Goal: Find specific page/section: Find specific page/section

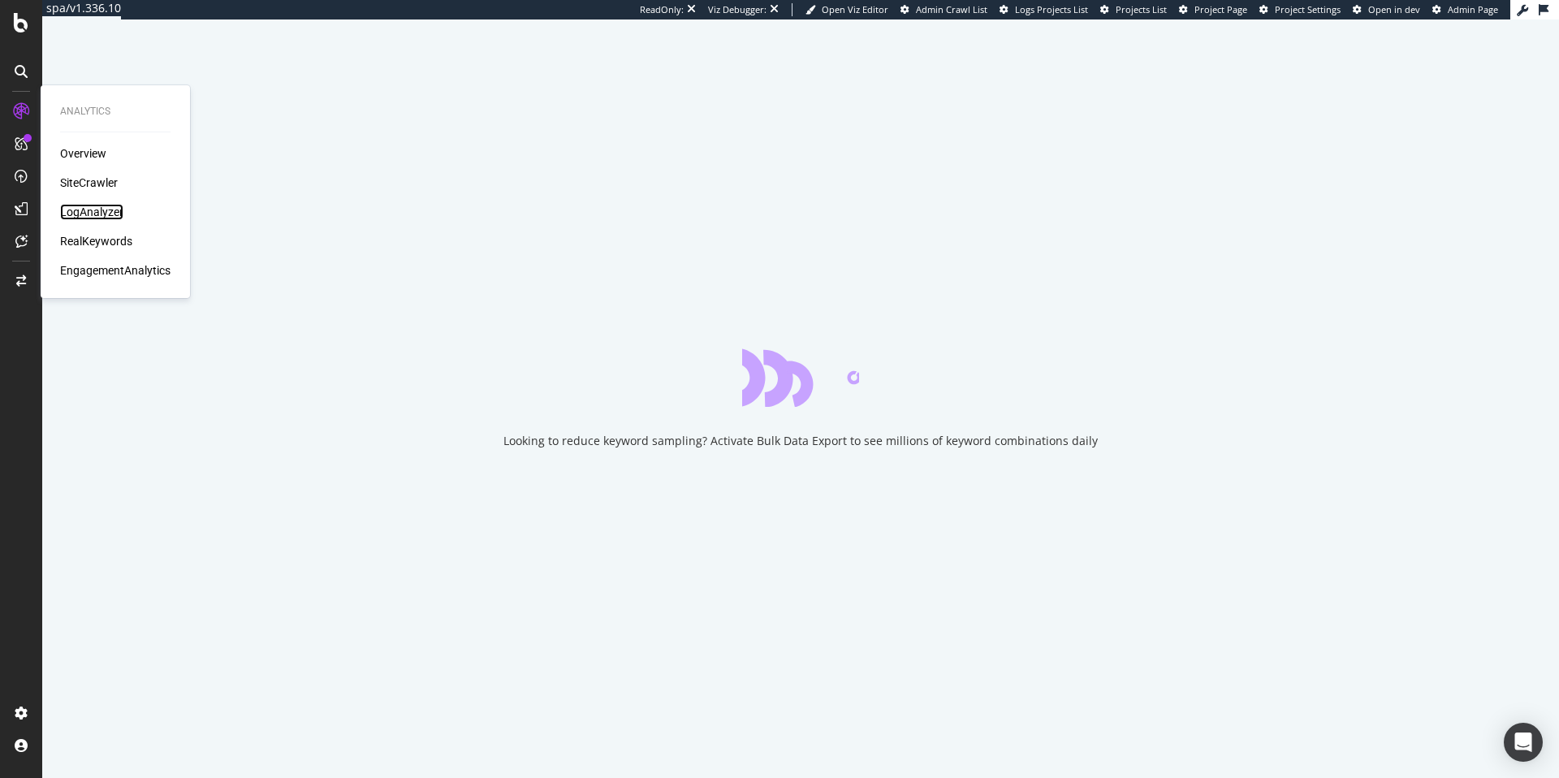
click at [97, 205] on div "LogAnalyzer" at bounding box center [91, 212] width 63 height 16
click at [79, 210] on div "LogAnalyzer" at bounding box center [91, 212] width 63 height 16
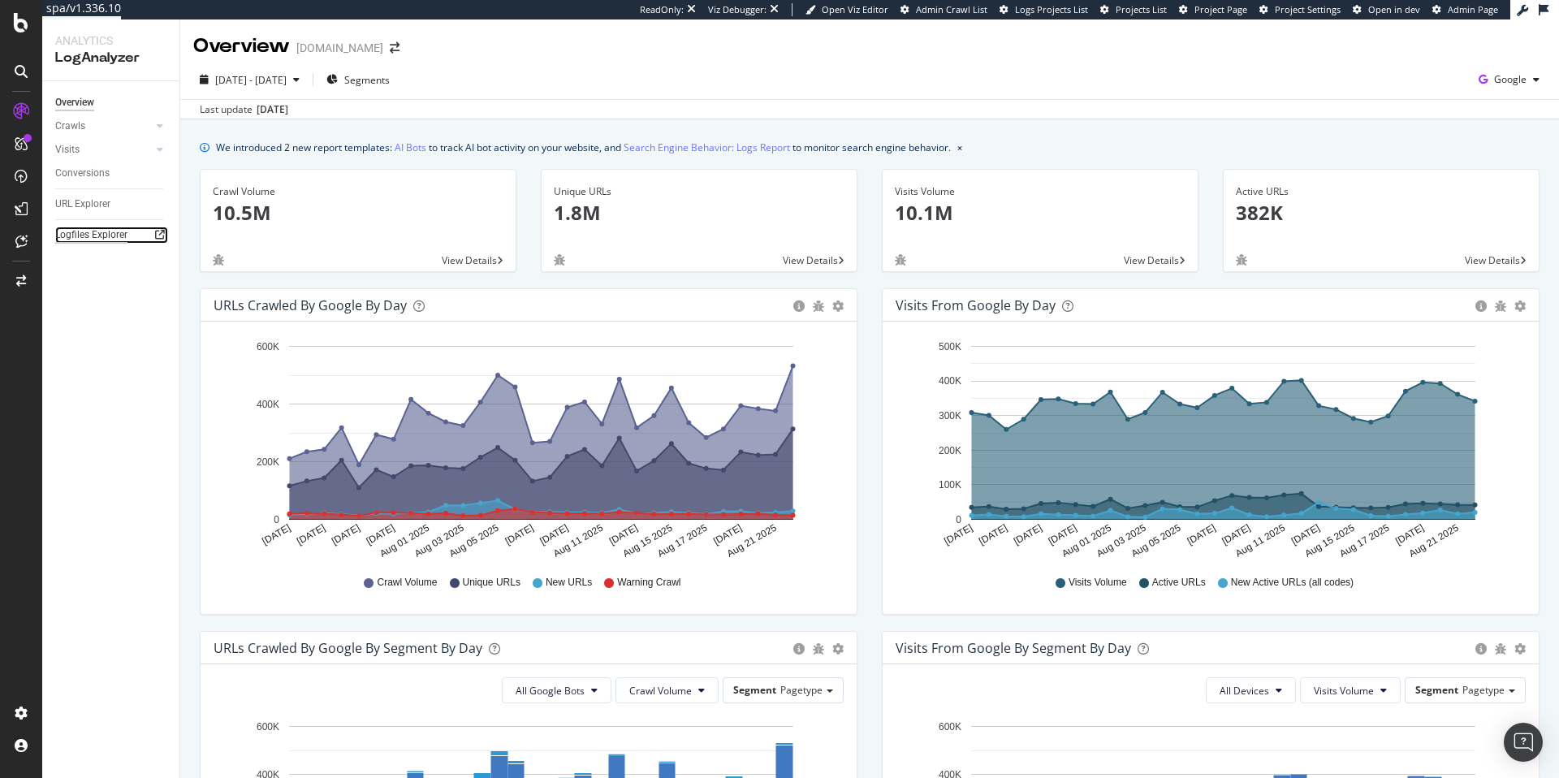
click at [97, 235] on div "Logfiles Explorer" at bounding box center [91, 235] width 72 height 17
click at [287, 81] on span "2025 Jul. 24th - Aug. 22nd" at bounding box center [250, 80] width 71 height 14
click at [609, 72] on div "2025 Jul. 24th - Aug. 22nd Segments Google" at bounding box center [869, 83] width 1379 height 32
click at [1210, 5] on span "Project Page" at bounding box center [1221, 9] width 53 height 12
click at [287, 83] on span "2025 Jul. 24th - Aug. 22nd" at bounding box center [250, 80] width 71 height 14
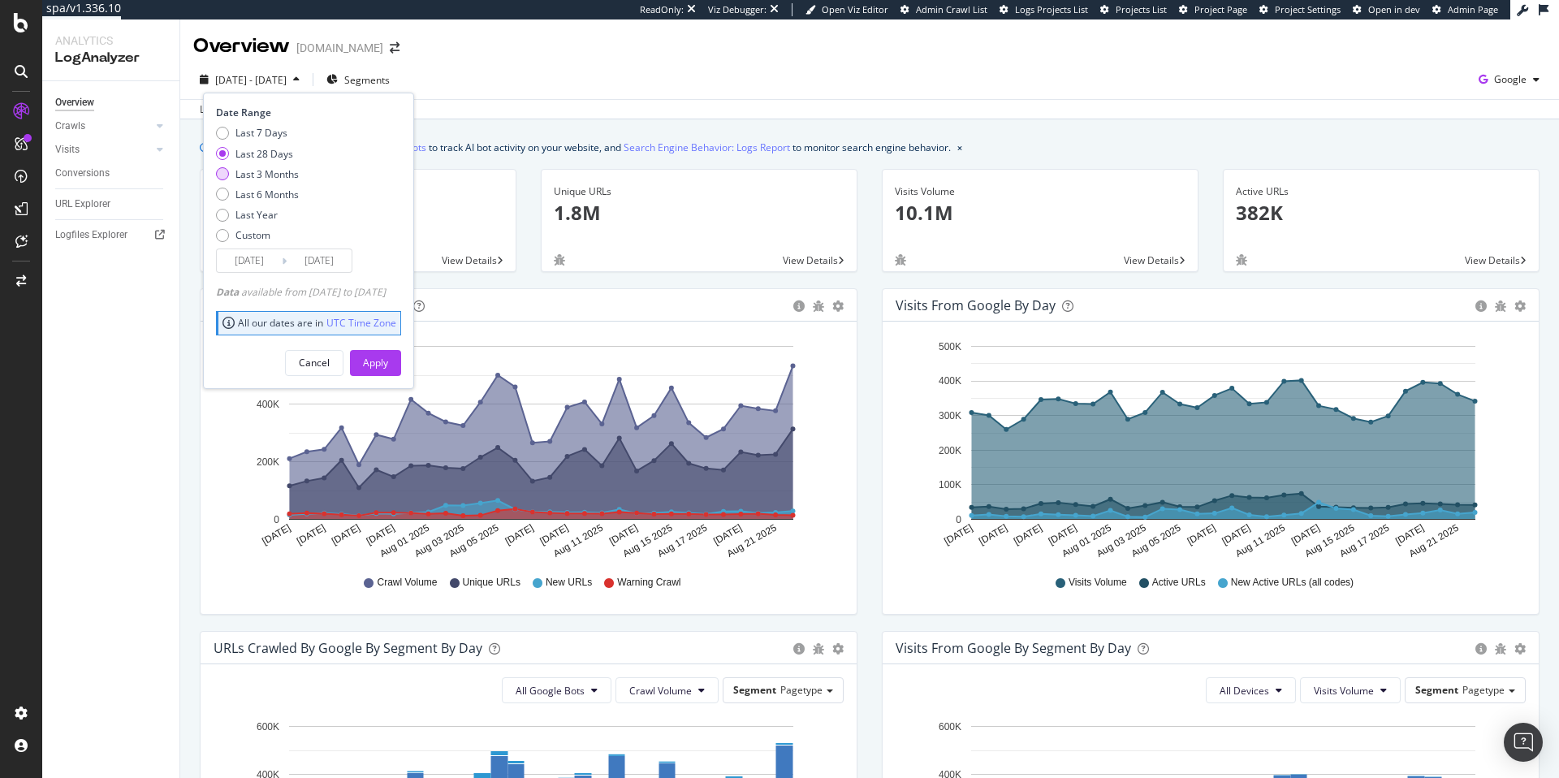
click at [271, 174] on div "Last 3 Months" at bounding box center [267, 174] width 63 height 14
type input "2025/05/23"
click at [388, 359] on div "Apply" at bounding box center [375, 363] width 25 height 14
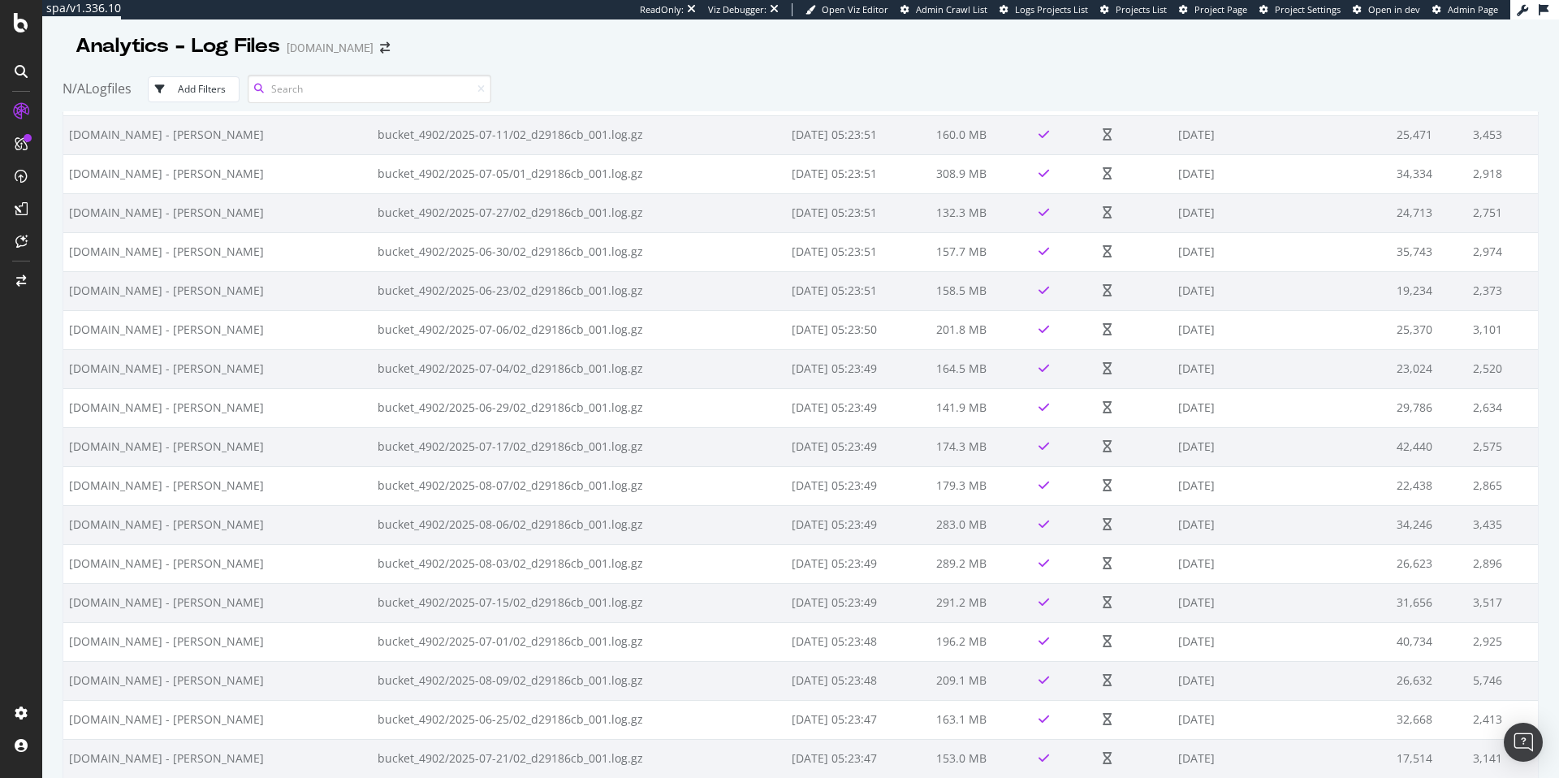
scroll to position [46571, 0]
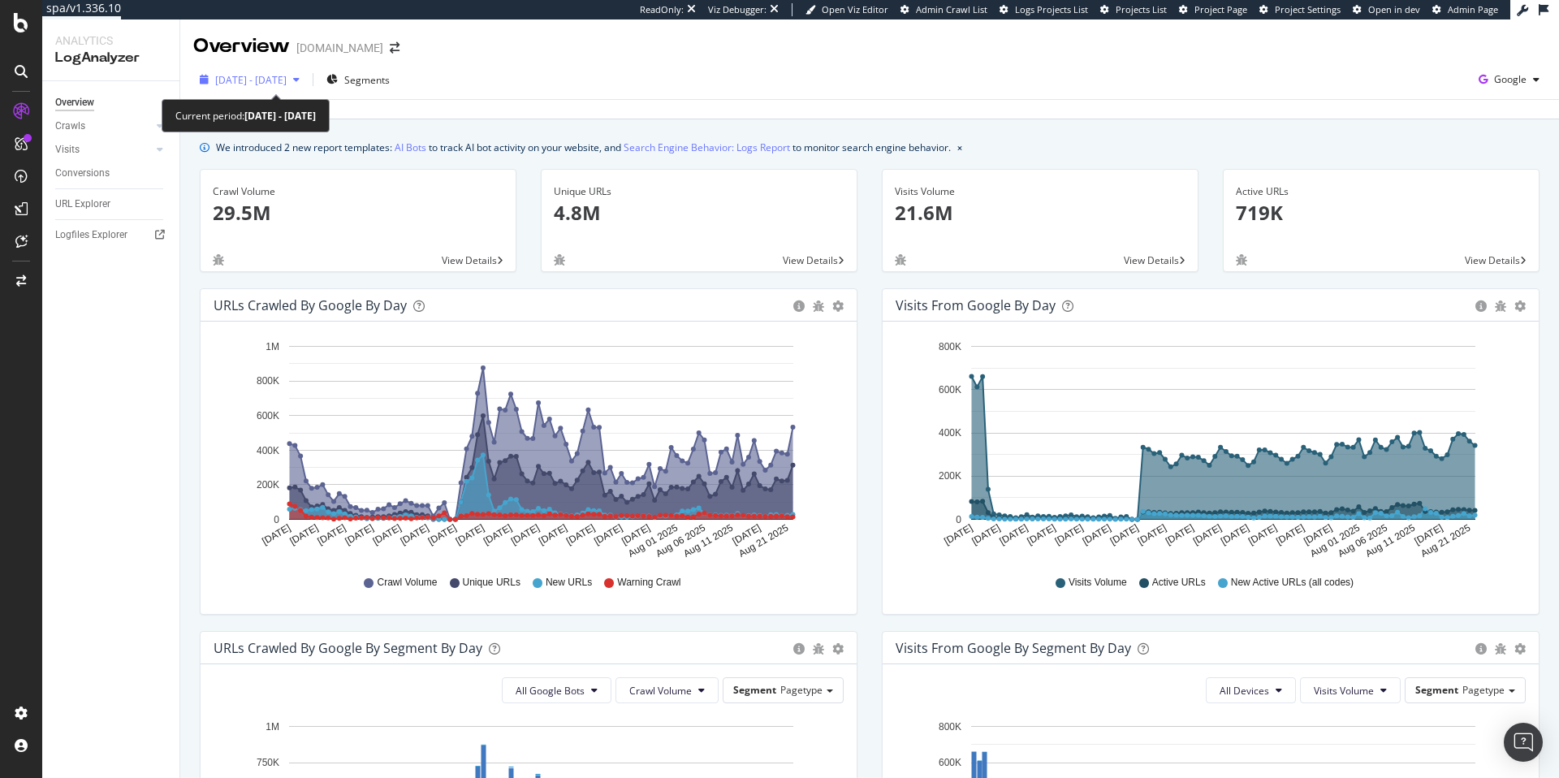
click at [287, 77] on span "2025 May. 23rd - Aug. 22nd" at bounding box center [250, 80] width 71 height 14
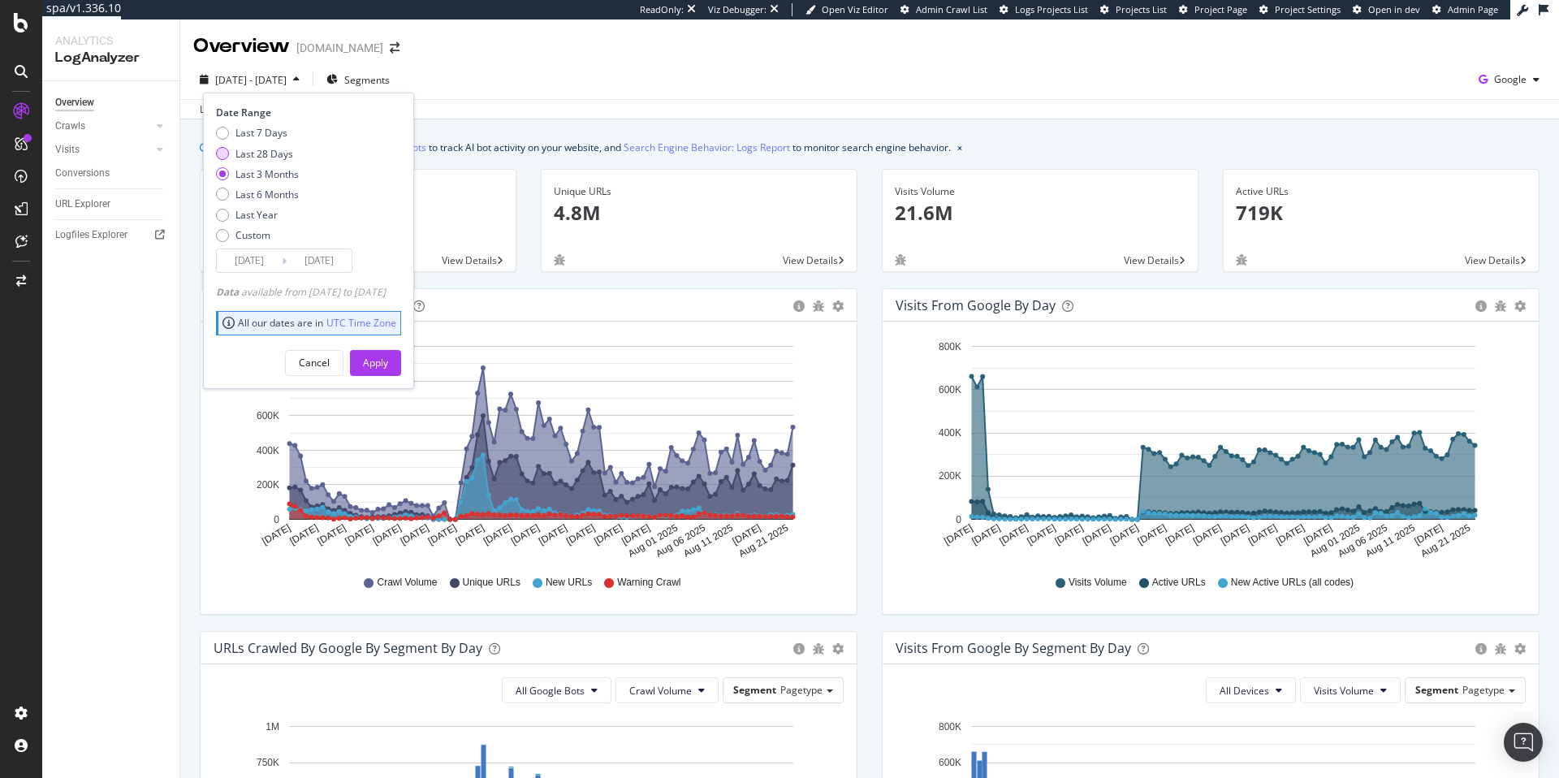
click at [264, 149] on div "Last 28 Days" at bounding box center [265, 154] width 58 height 14
type input "2025/07/26"
click at [388, 366] on div "Apply" at bounding box center [375, 363] width 25 height 14
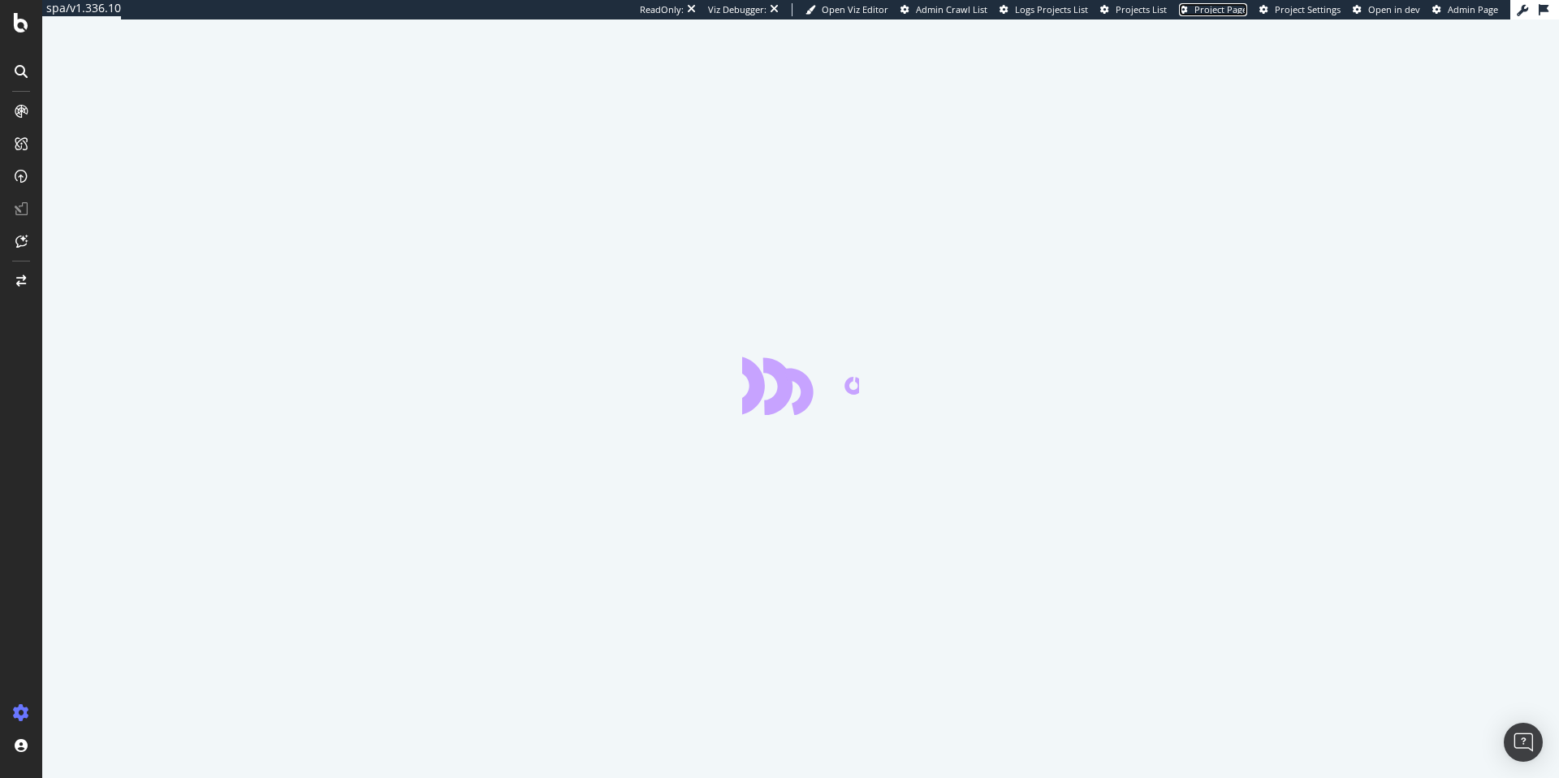
click at [1231, 11] on span "Project Page" at bounding box center [1221, 9] width 53 height 12
click at [1220, 15] on link "Project Page" at bounding box center [1213, 9] width 68 height 13
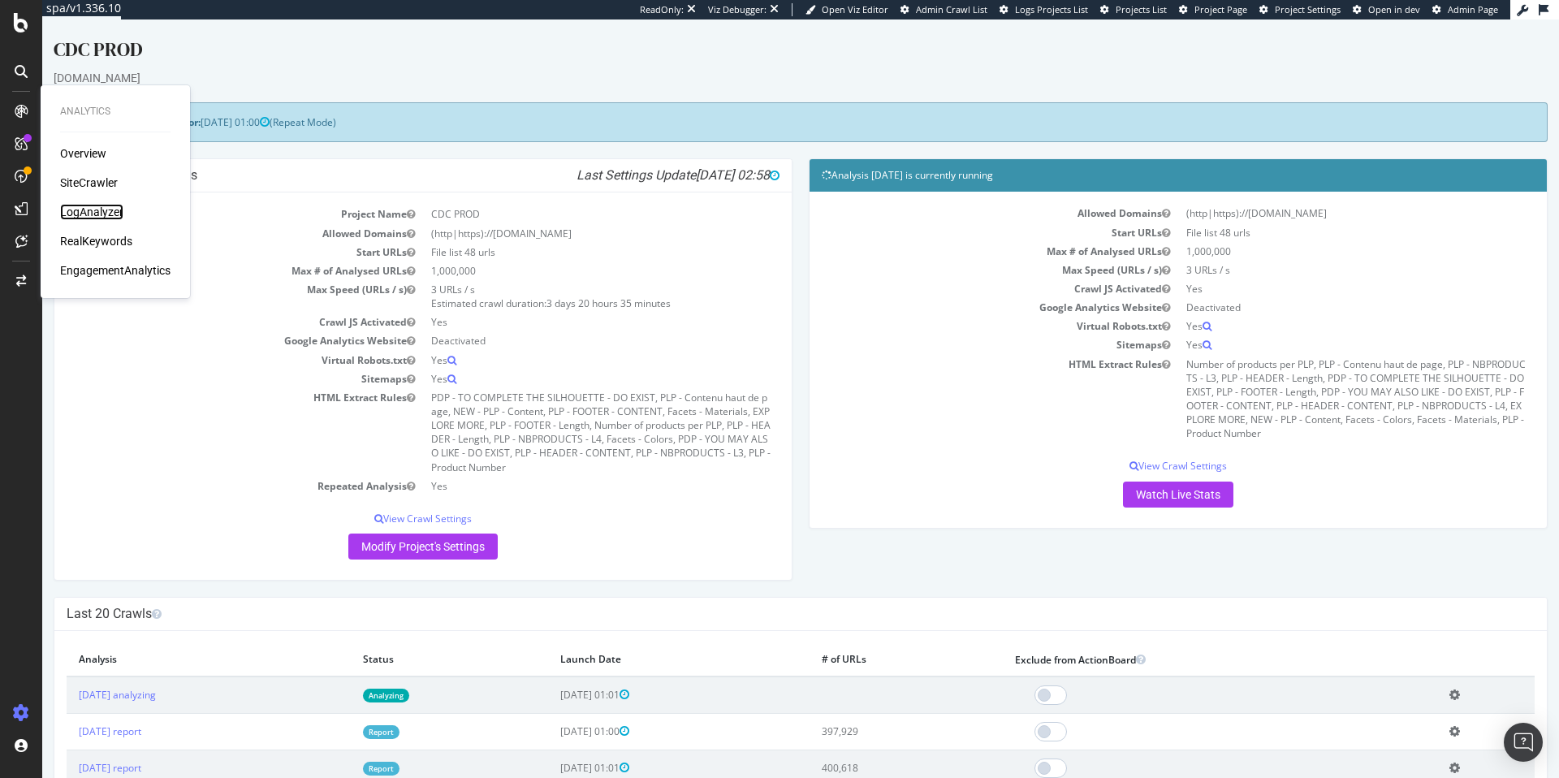
click at [102, 210] on div "LogAnalyzer" at bounding box center [91, 212] width 63 height 16
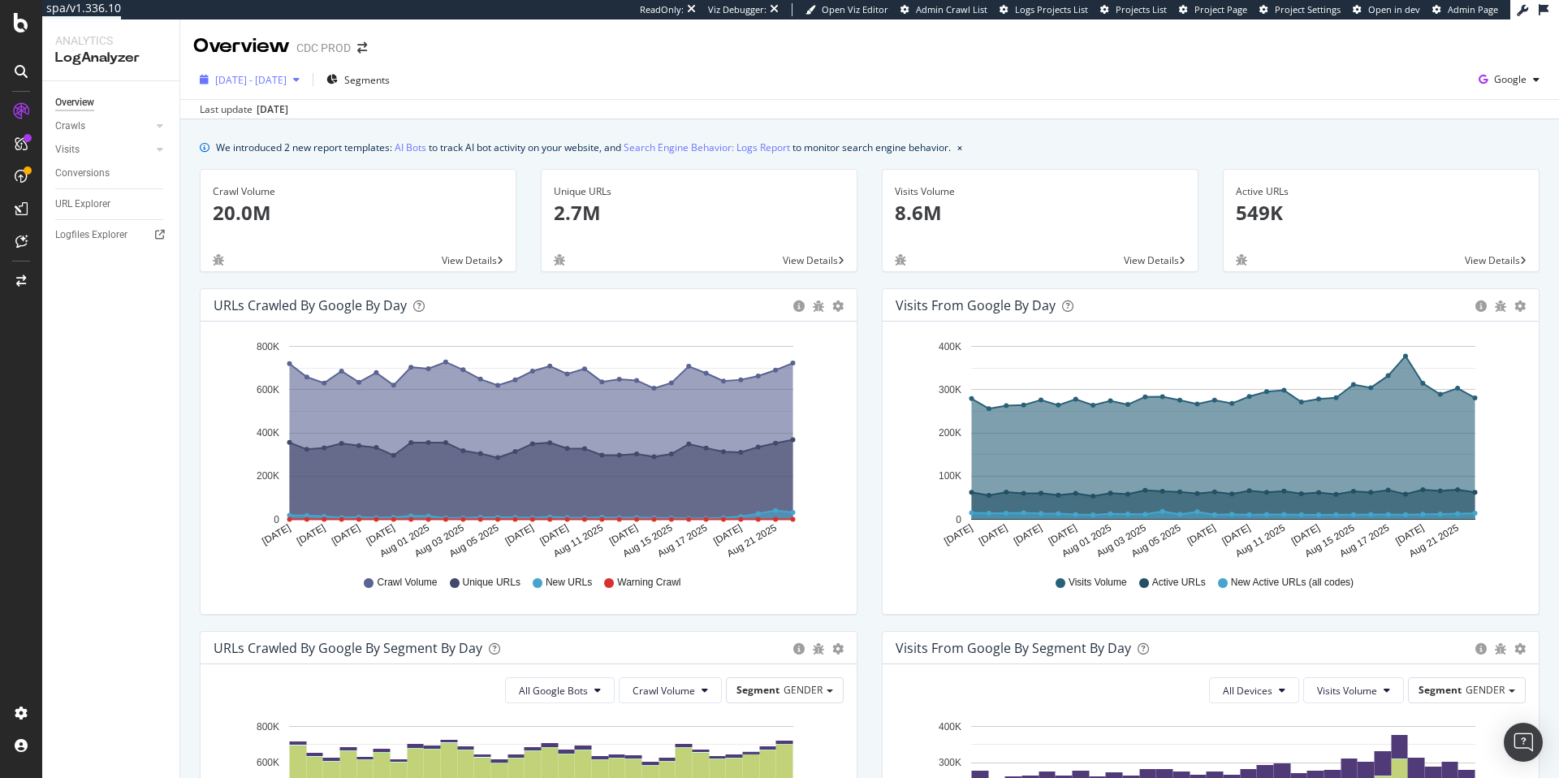
click at [253, 88] on div "2025 Jul. 24th - Aug. 22nd" at bounding box center [249, 79] width 113 height 24
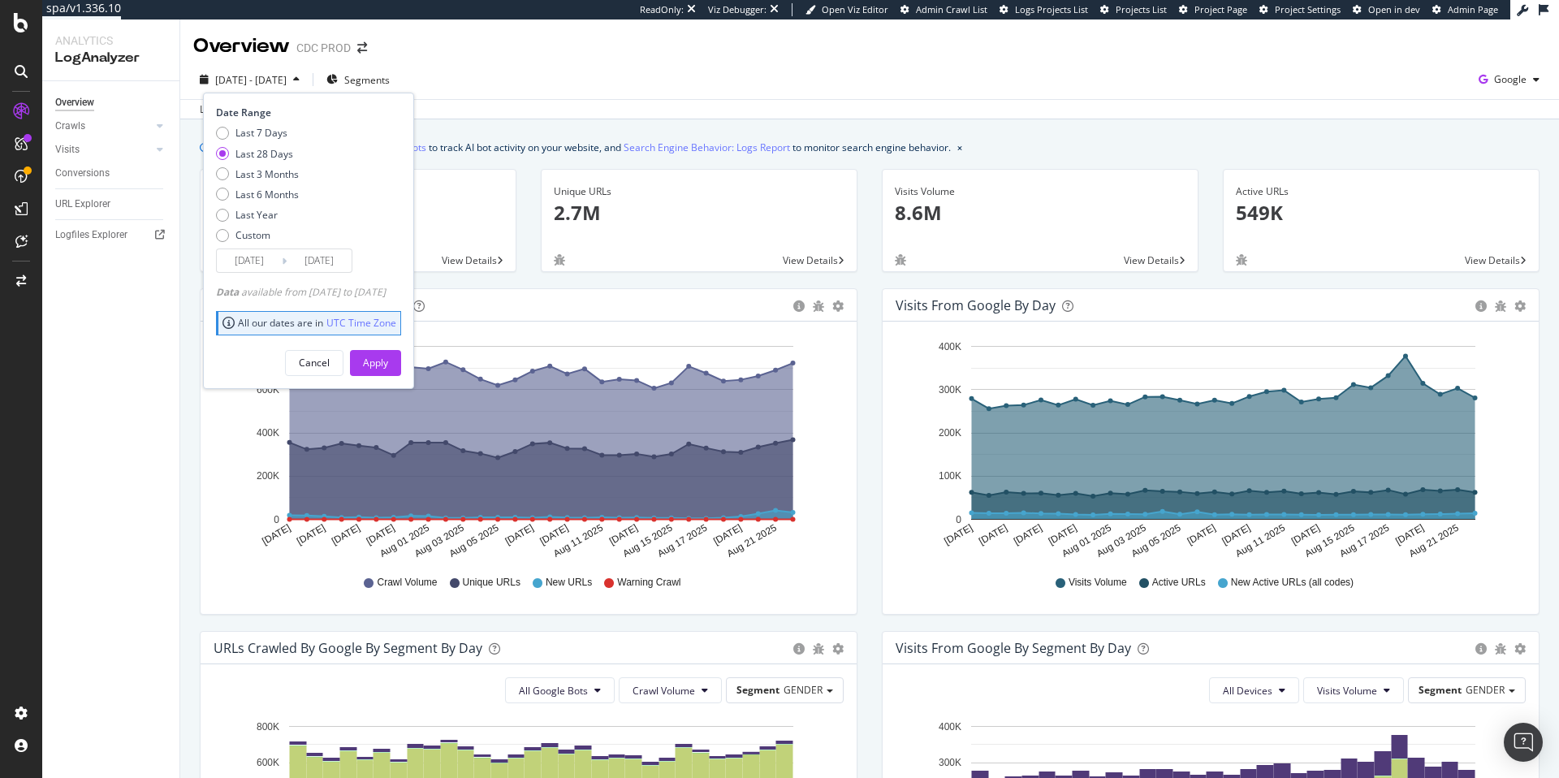
click at [85, 312] on div "Overview Crawls Daily Distribution Segments Distribution HTTP Codes Resources V…" at bounding box center [110, 429] width 137 height 697
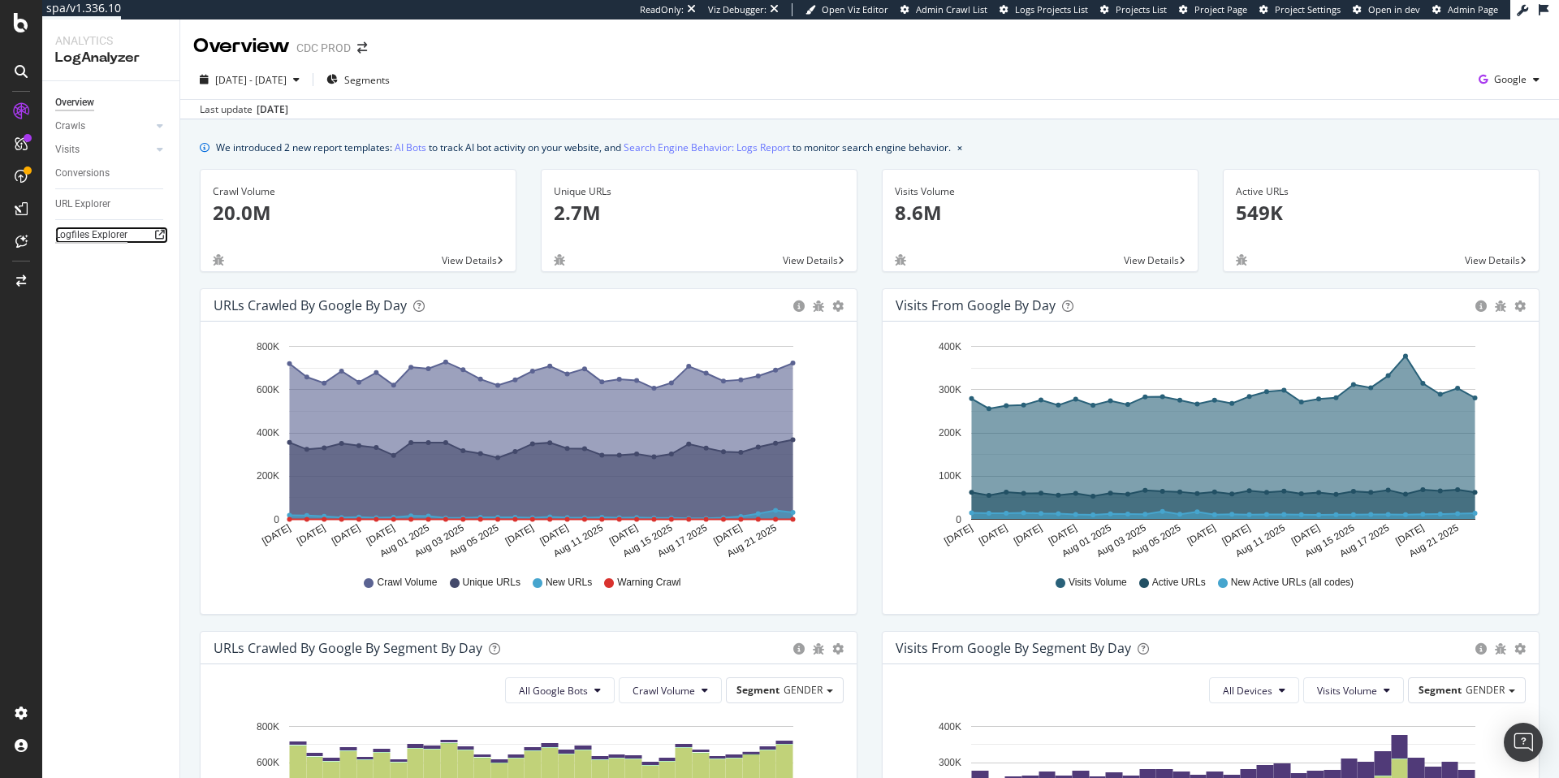
click at [88, 232] on div "Logfiles Explorer" at bounding box center [91, 235] width 72 height 17
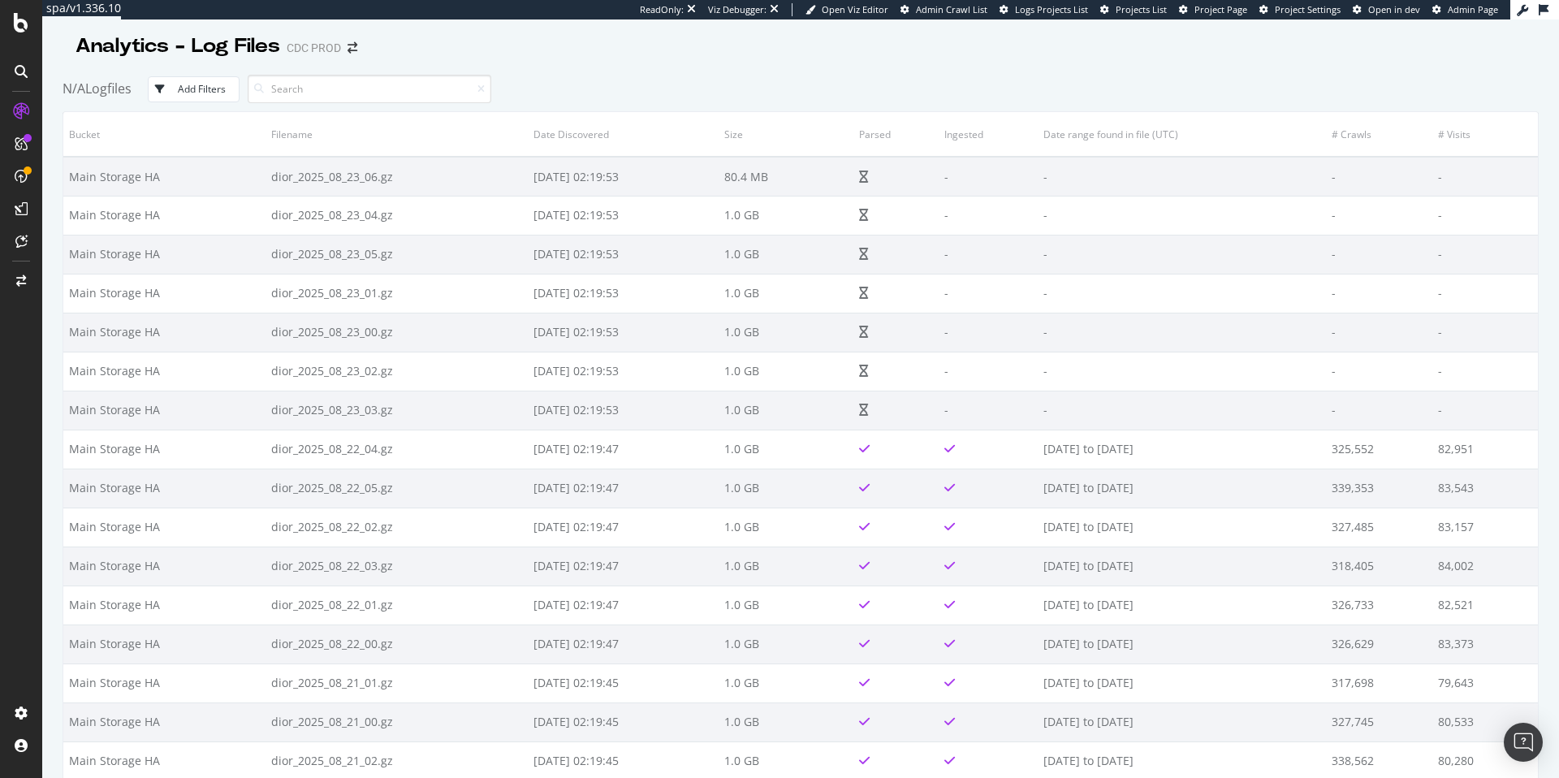
click at [1210, 15] on div "ReadOnly: Viz Debugger: Open Viz Editor Admin Crawl List Logs Projects List Pro…" at bounding box center [1075, 9] width 871 height 19
click at [1212, 11] on span "Project Page" at bounding box center [1221, 9] width 53 height 12
